Goal: Find specific page/section: Locate item on page

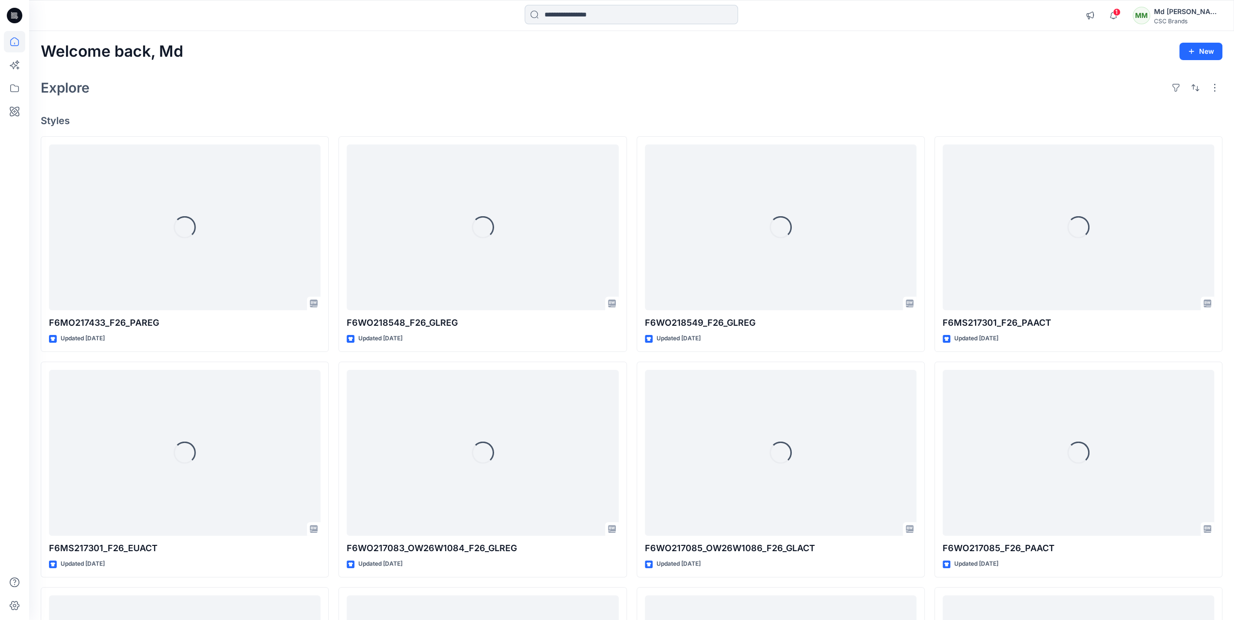
click at [620, 15] on input at bounding box center [631, 14] width 213 height 19
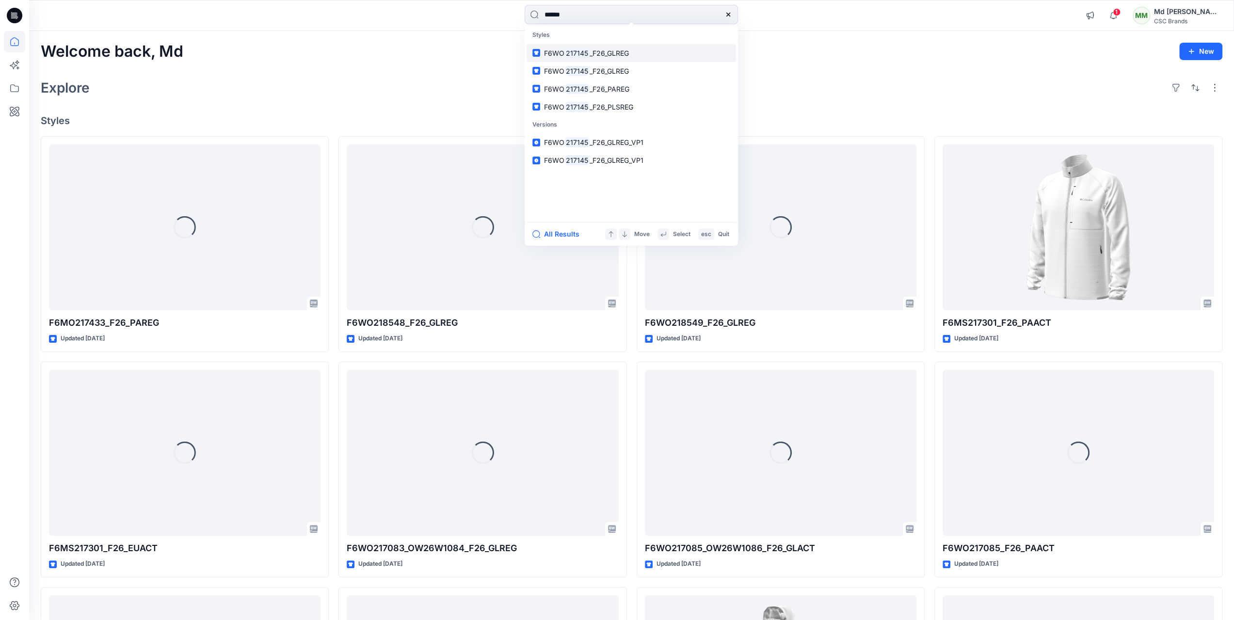
type input "******"
click at [630, 53] on link "F6WO 217145 _F26_GLREG" at bounding box center [631, 53] width 209 height 18
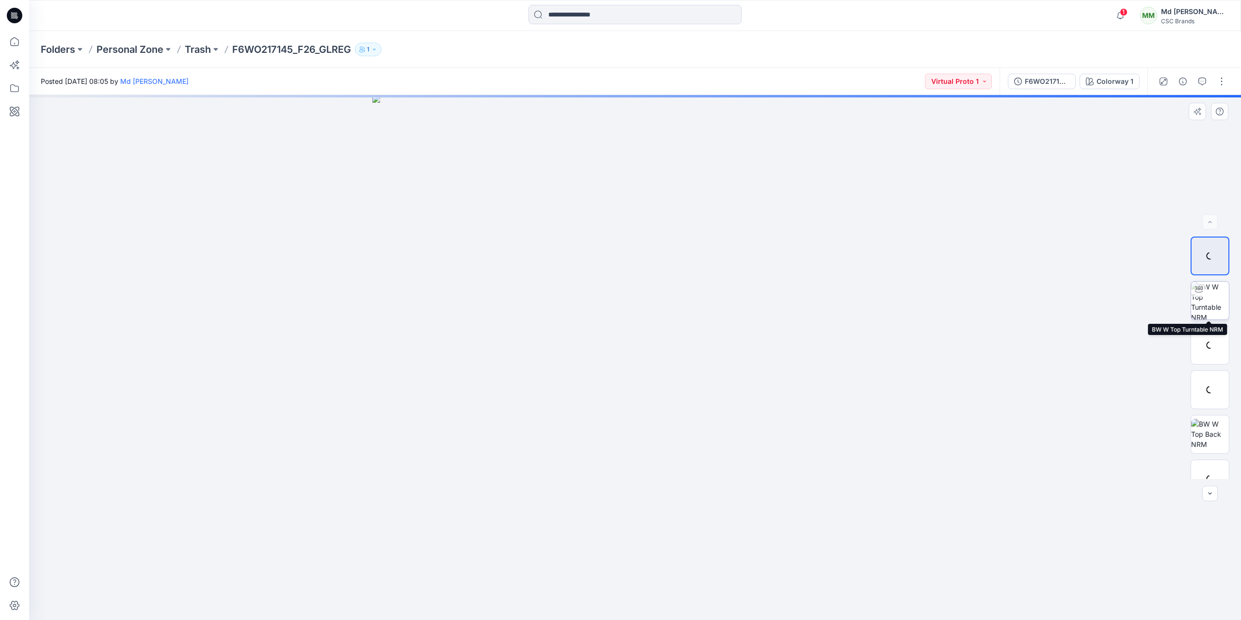
click at [1216, 302] on img at bounding box center [1210, 301] width 38 height 38
drag, startPoint x: 637, startPoint y: 608, endPoint x: 561, endPoint y: 594, distance: 77.7
click at [561, 594] on icon at bounding box center [636, 591] width 293 height 36
drag, startPoint x: 559, startPoint y: 605, endPoint x: 544, endPoint y: 601, distance: 15.1
click at [544, 601] on icon at bounding box center [636, 591] width 293 height 36
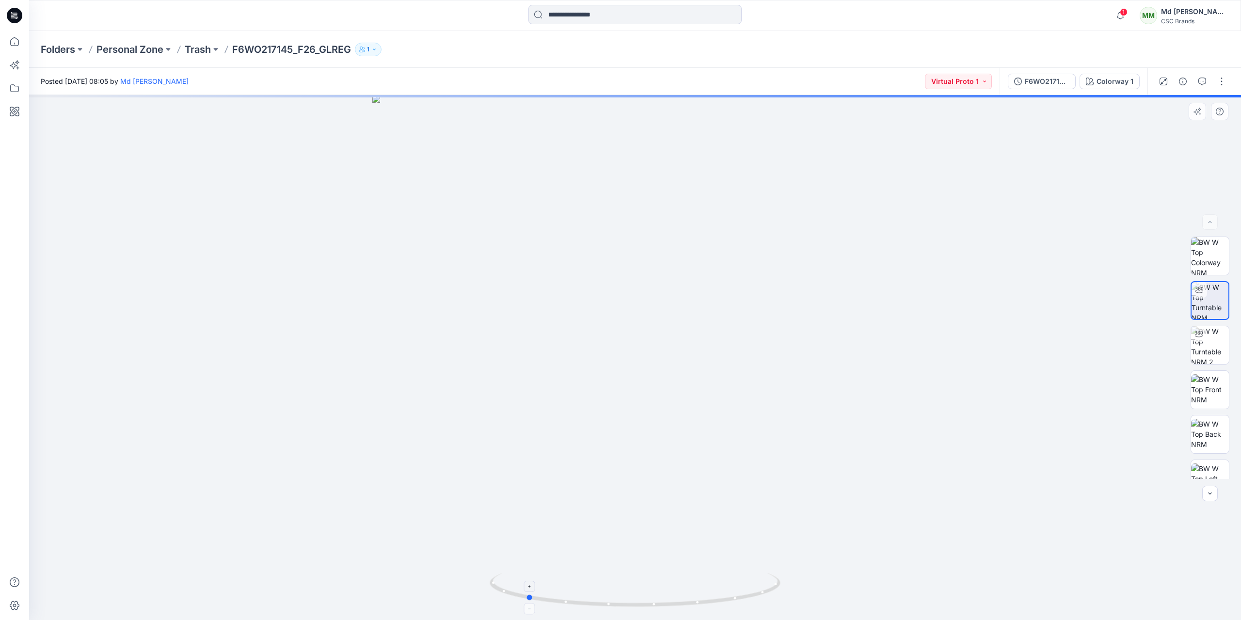
drag, startPoint x: 544, startPoint y: 601, endPoint x: 524, endPoint y: 594, distance: 21.5
click at [524, 594] on icon at bounding box center [636, 591] width 293 height 36
drag, startPoint x: 528, startPoint y: 596, endPoint x: 696, endPoint y: 595, distance: 168.7
click at [696, 595] on icon at bounding box center [636, 591] width 293 height 36
drag, startPoint x: 693, startPoint y: 599, endPoint x: 431, endPoint y: 571, distance: 263.9
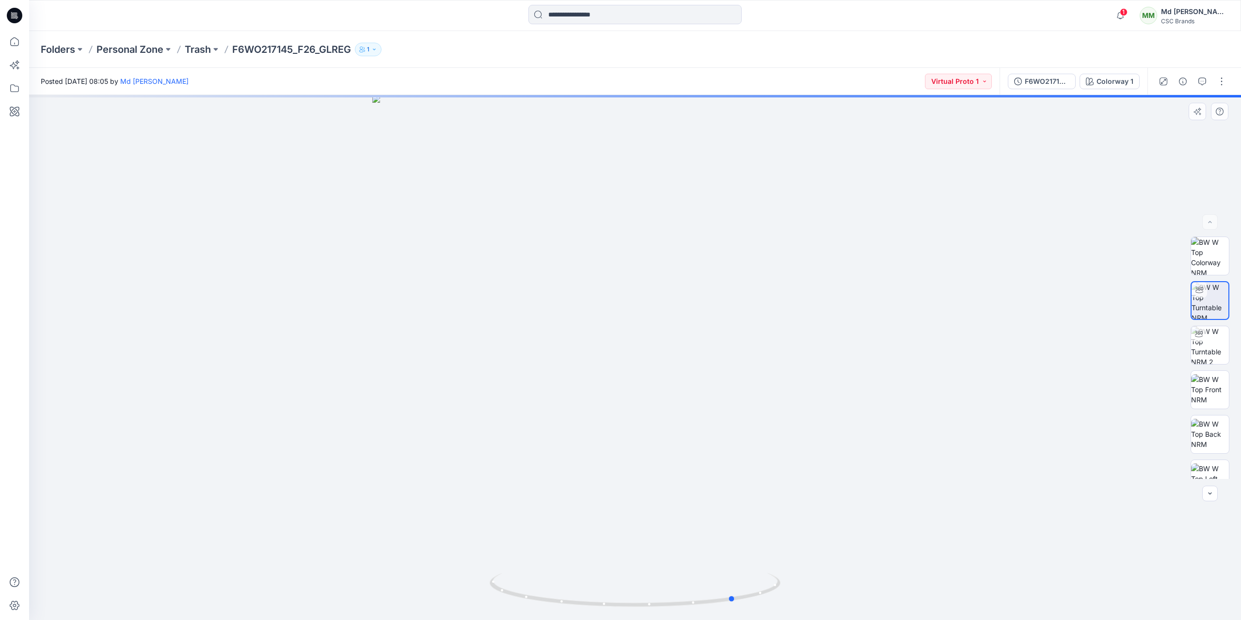
click at [431, 571] on div at bounding box center [635, 357] width 1212 height 525
click at [1209, 339] on img at bounding box center [1210, 345] width 38 height 38
click at [1210, 303] on img at bounding box center [1210, 301] width 38 height 38
drag, startPoint x: 639, startPoint y: 606, endPoint x: 822, endPoint y: 557, distance: 189.2
click at [822, 557] on div at bounding box center [635, 357] width 1212 height 525
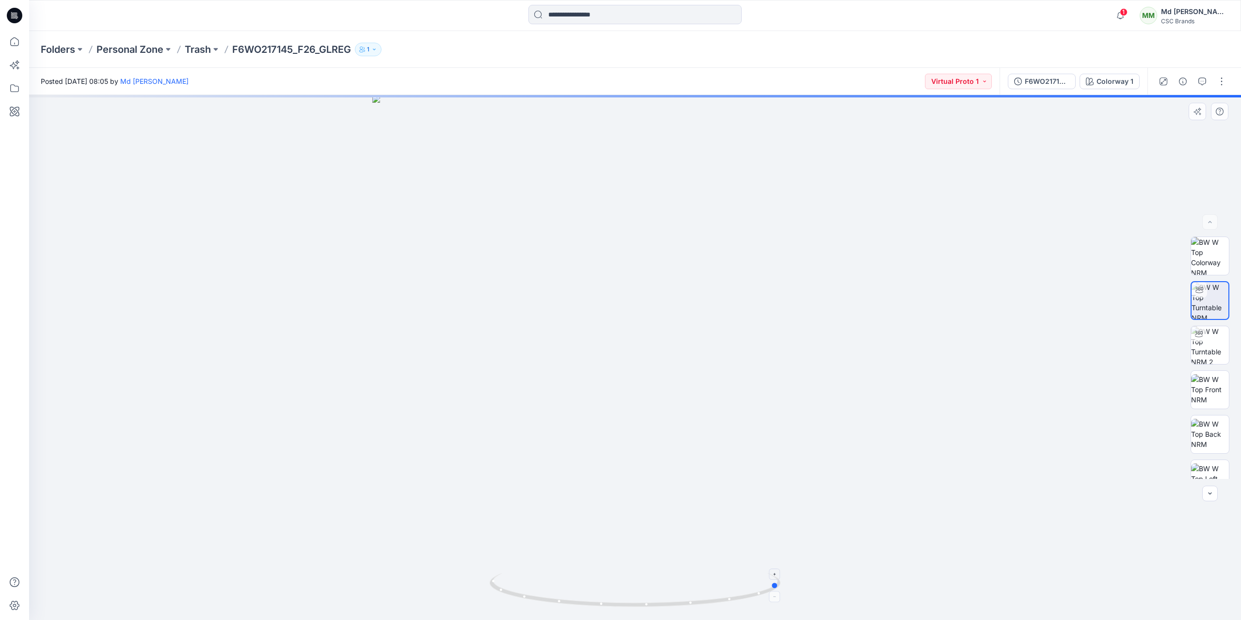
drag, startPoint x: 560, startPoint y: 605, endPoint x: 517, endPoint y: 593, distance: 43.8
click at [517, 593] on icon at bounding box center [636, 591] width 293 height 36
drag, startPoint x: 606, startPoint y: 606, endPoint x: 663, endPoint y: 605, distance: 57.2
click at [663, 605] on icon at bounding box center [636, 591] width 293 height 36
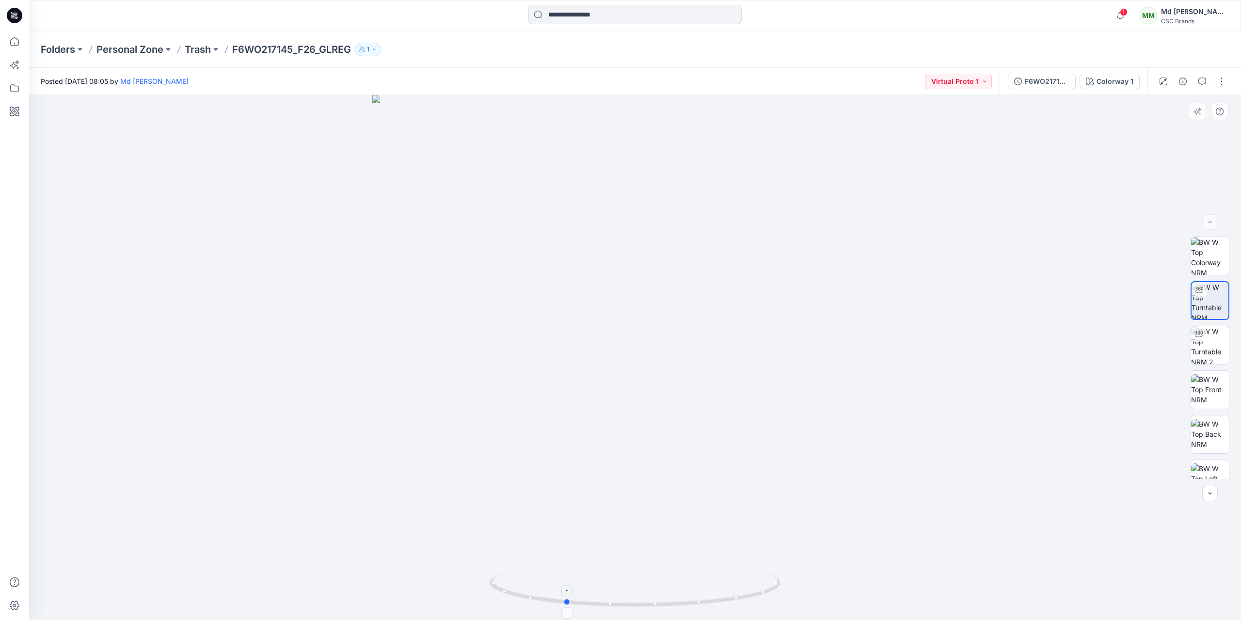
drag, startPoint x: 579, startPoint y: 611, endPoint x: 602, endPoint y: 593, distance: 29.0
click at [602, 593] on div at bounding box center [635, 357] width 1212 height 525
drag, startPoint x: 709, startPoint y: 606, endPoint x: 614, endPoint y: 448, distance: 184.9
click at [644, 582] on icon at bounding box center [636, 591] width 293 height 36
drag, startPoint x: 625, startPoint y: 603, endPoint x: 785, endPoint y: 584, distance: 161.1
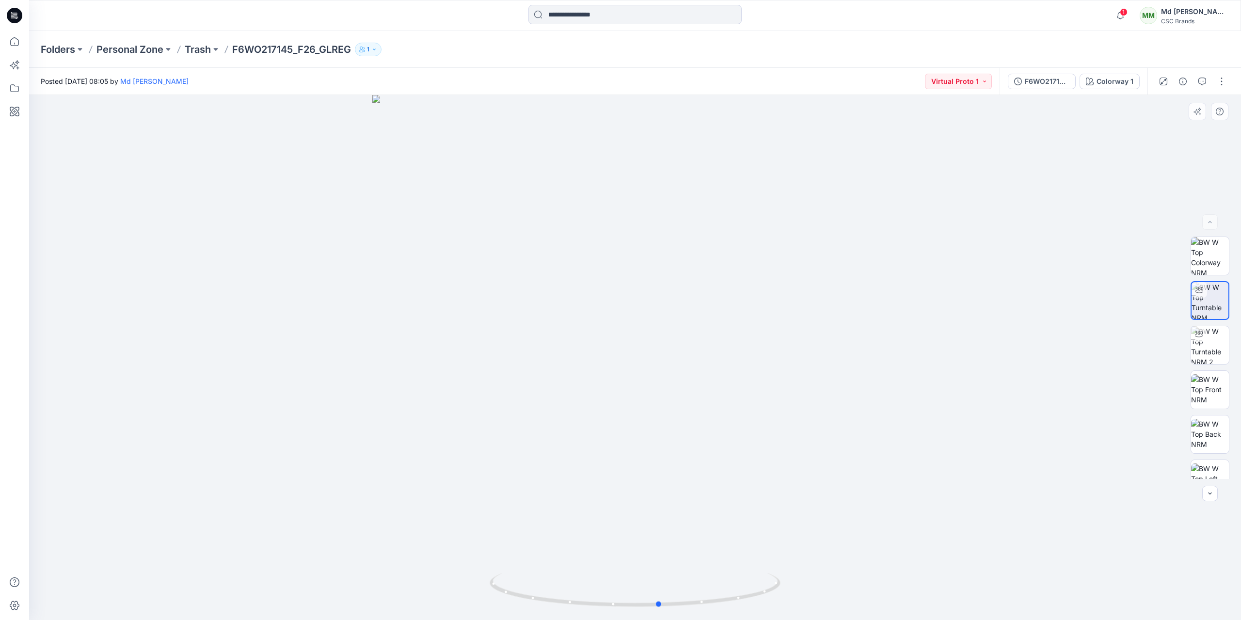
click at [785, 584] on div at bounding box center [635, 357] width 1212 height 525
